Goal: Task Accomplishment & Management: Manage account settings

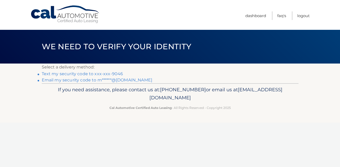
click at [117, 73] on link "Text my security code to xxx-xxx-9046" at bounding box center [83, 73] width 82 height 5
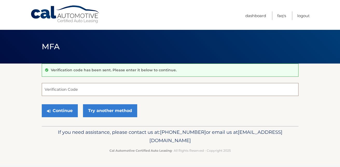
click at [78, 92] on input "Verification Code" at bounding box center [170, 89] width 257 height 13
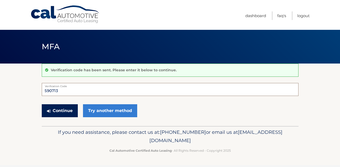
type input "590713"
click at [64, 114] on button "Continue" at bounding box center [60, 110] width 36 height 13
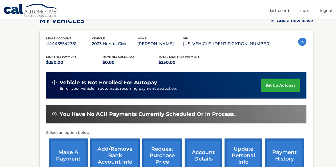
scroll to position [104, 0]
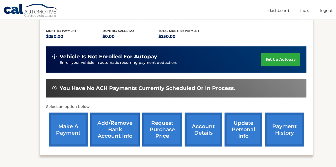
click at [74, 130] on link "make a payment" at bounding box center [68, 130] width 39 height 34
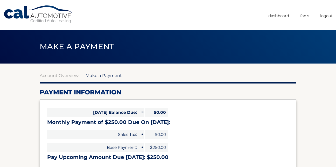
select select "YTllMzJlOGEtMGY0Ny00OWFlLTk4N2EtNTcyZWUxZjhiZTBh"
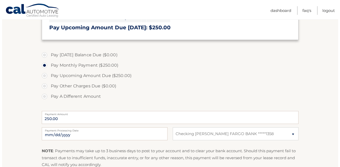
scroll to position [156, 0]
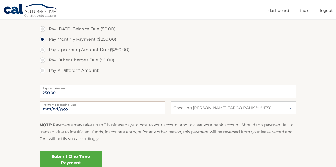
click at [85, 155] on link "Submit One Time Payment" at bounding box center [71, 160] width 62 height 17
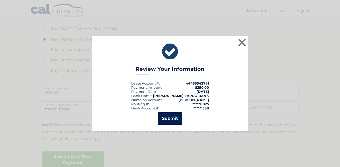
click at [169, 115] on button "Submit" at bounding box center [170, 118] width 24 height 12
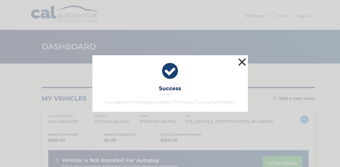
click at [242, 62] on button "×" at bounding box center [242, 62] width 10 height 10
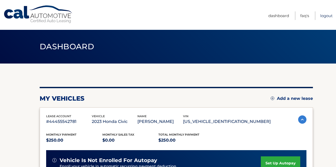
click at [321, 15] on link "Logout" at bounding box center [327, 15] width 12 height 9
